Goal: Information Seeking & Learning: Learn about a topic

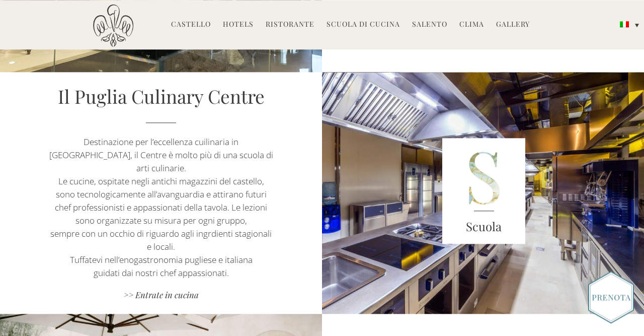
scroll to position [815, 0]
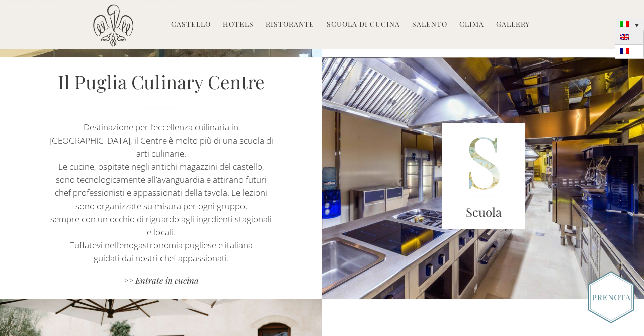
click at [627, 35] on img at bounding box center [625, 37] width 9 height 6
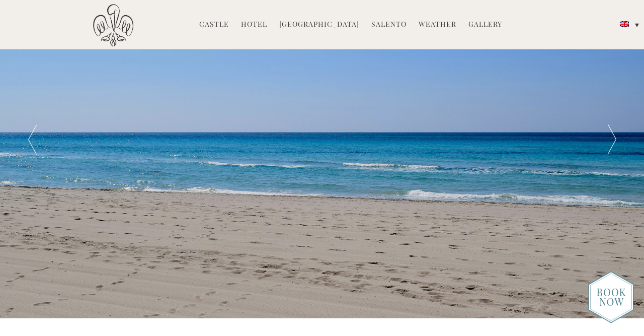
scroll to position [42, 0]
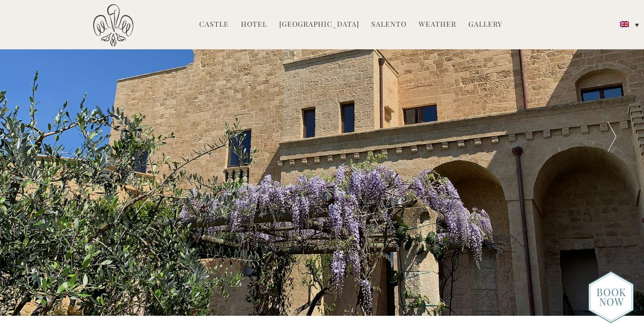
click at [262, 28] on link "Hotel" at bounding box center [254, 25] width 26 height 12
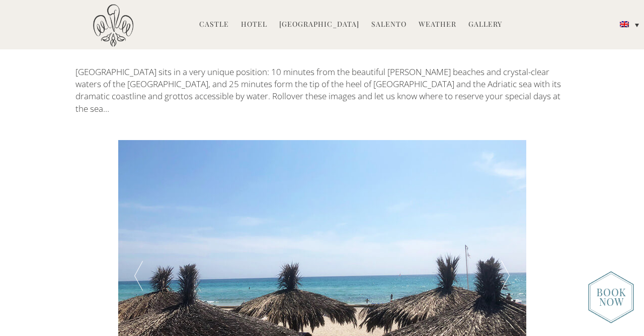
scroll to position [1590, 0]
click at [505, 209] on div at bounding box center [505, 275] width 41 height 272
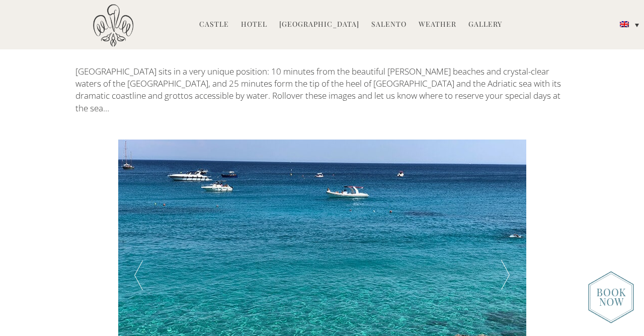
click at [505, 209] on div at bounding box center [505, 275] width 41 height 272
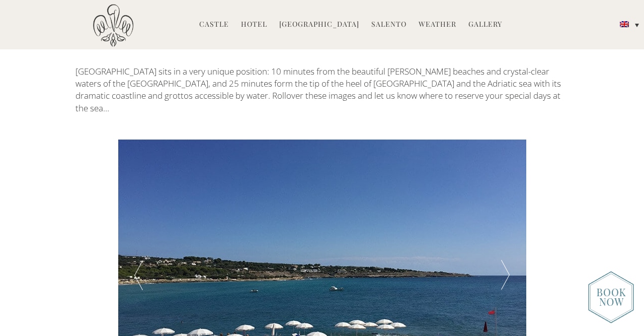
click at [505, 209] on div at bounding box center [505, 275] width 41 height 272
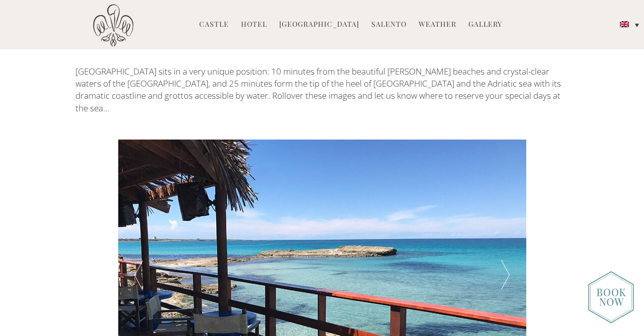
click at [505, 209] on div at bounding box center [505, 275] width 41 height 272
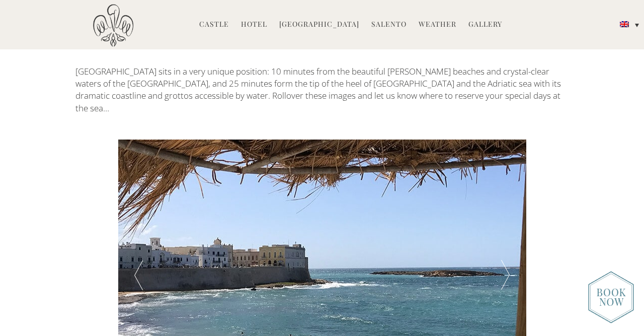
click at [505, 209] on div at bounding box center [505, 275] width 41 height 272
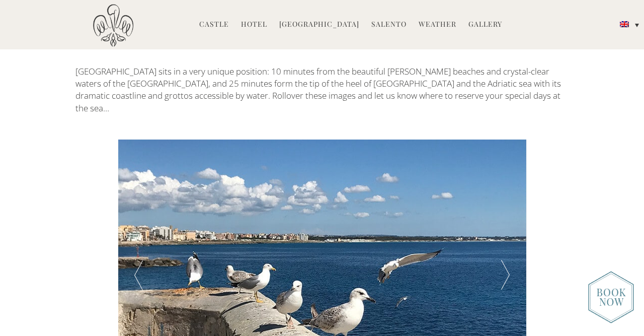
click at [505, 209] on div at bounding box center [505, 275] width 41 height 272
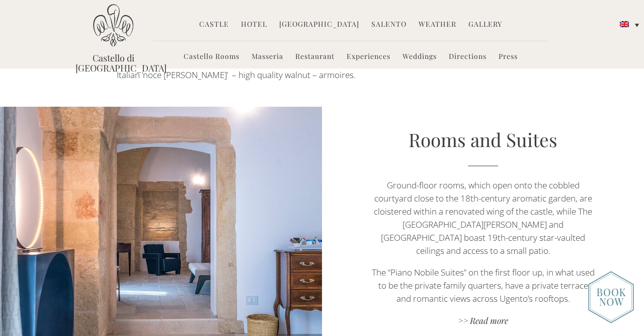
scroll to position [548, 0]
click at [494, 315] on link ">> Read more" at bounding box center [484, 322] width 226 height 14
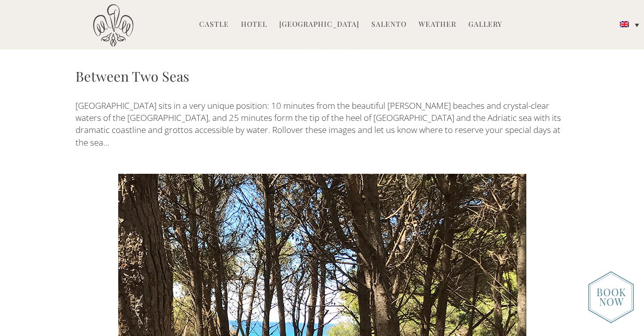
scroll to position [1721, 0]
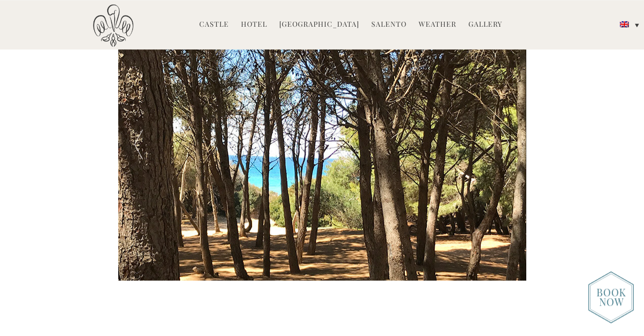
click at [3, 2] on header "Castello di Ugento MENU Castle History Frescoes Museum Garden Family Timeline o…" at bounding box center [322, 24] width 644 height 49
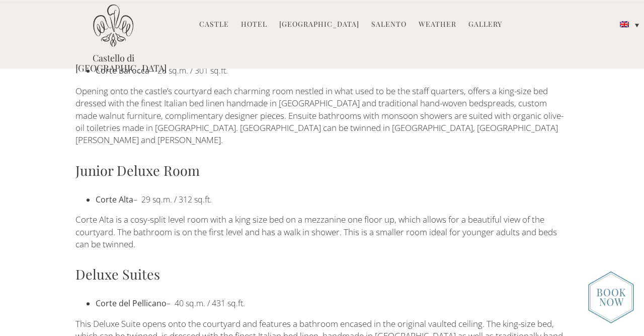
scroll to position [696, 0]
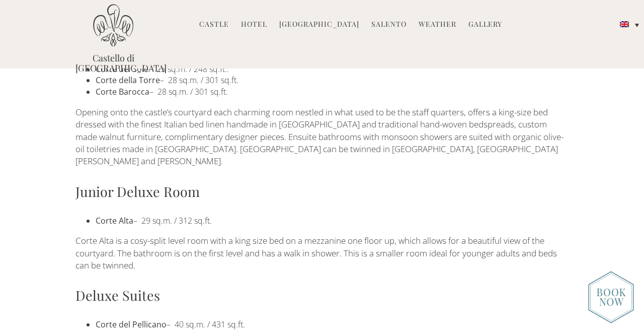
click at [475, 20] on link "Gallery" at bounding box center [486, 25] width 34 height 12
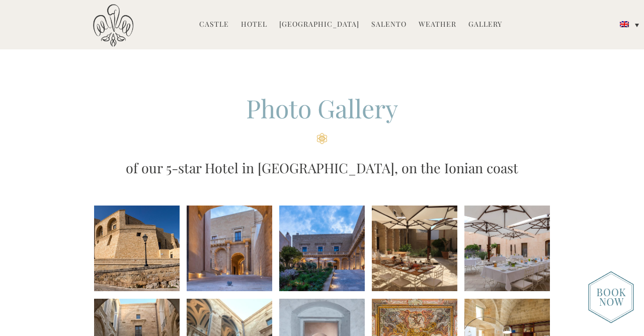
scroll to position [4, 0]
